Goal: Find specific page/section: Find specific page/section

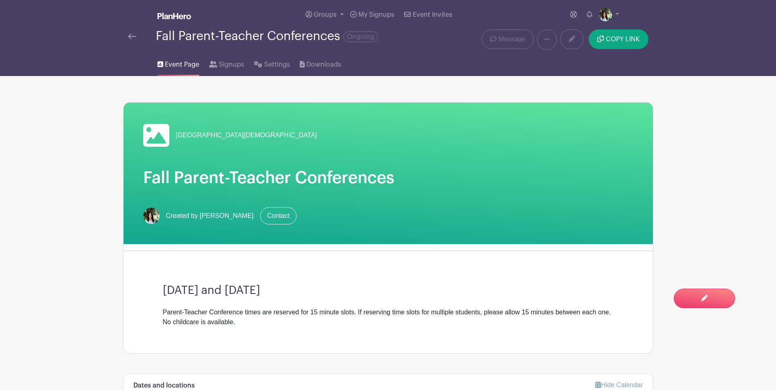
click at [132, 36] on img at bounding box center [132, 37] width 8 height 6
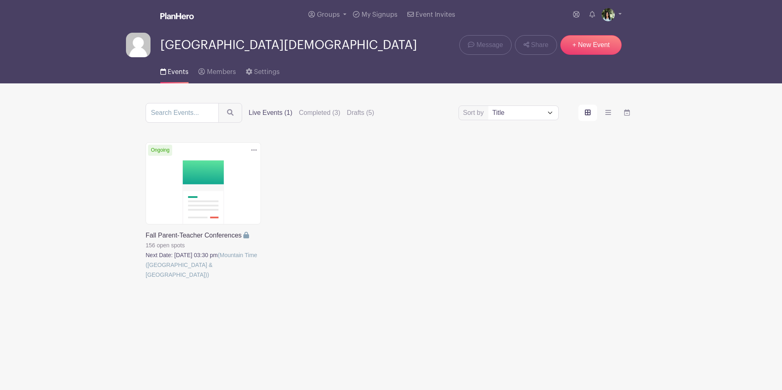
click at [269, 113] on label "Live Events (1)" at bounding box center [271, 113] width 44 height 10
click at [0, 0] on input "Live Events (1)" at bounding box center [0, 0] width 0 height 0
click at [146, 280] on link at bounding box center [146, 280] width 0 height 0
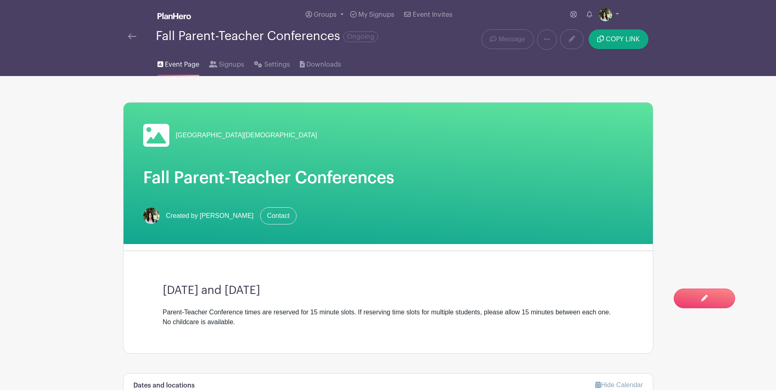
click at [132, 39] on img at bounding box center [132, 37] width 8 height 6
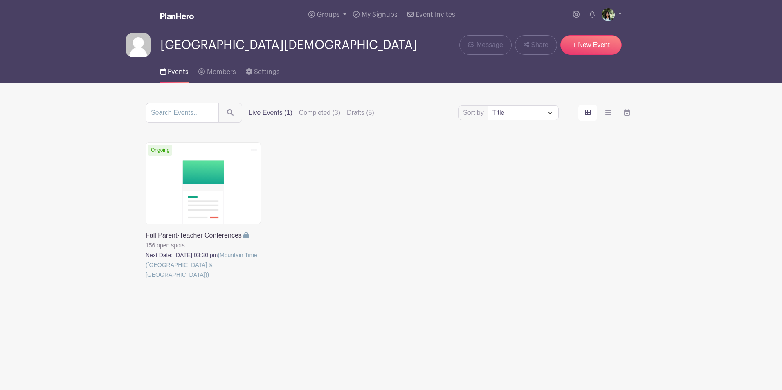
click at [146, 280] on link at bounding box center [146, 280] width 0 height 0
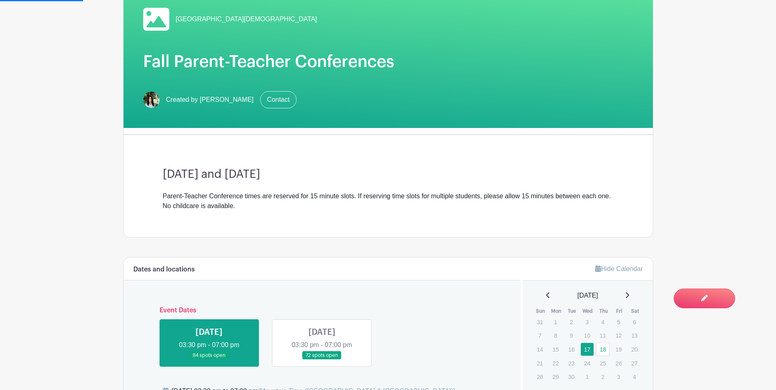
scroll to position [245, 0]
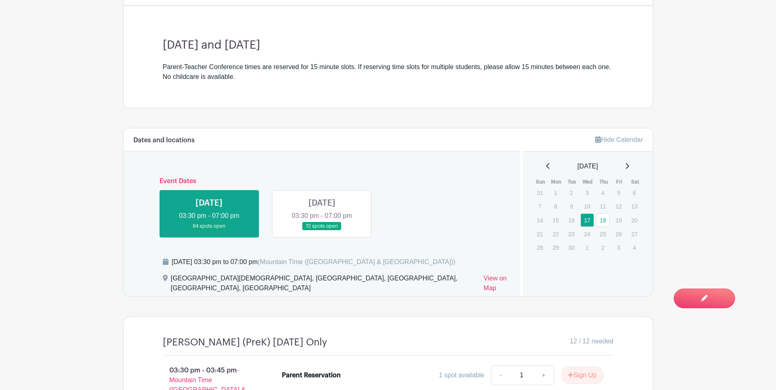
click at [322, 231] on link at bounding box center [322, 231] width 0 height 0
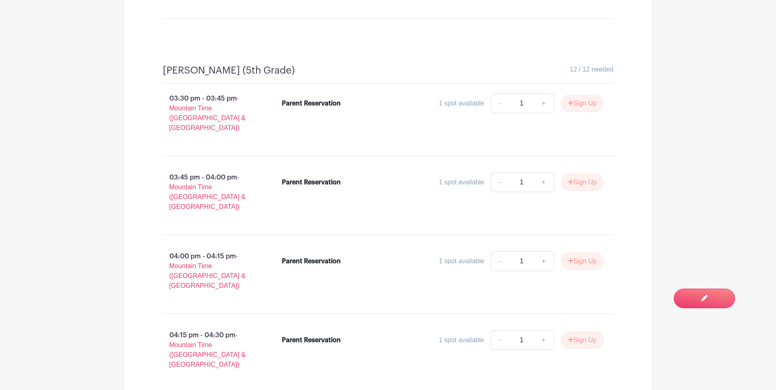
scroll to position [5540, 0]
